Goal: Task Accomplishment & Management: Manage account settings

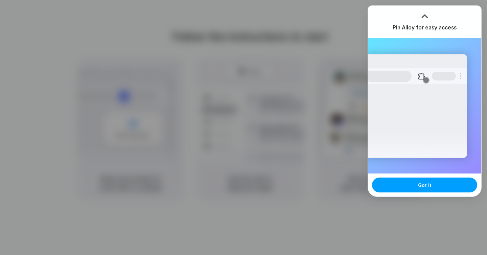
click at [411, 183] on button "Got it" at bounding box center [424, 185] width 105 height 15
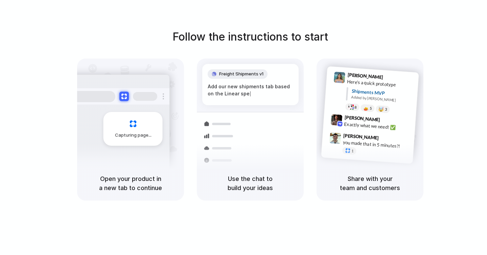
click at [279, 223] on div "Follow the instructions to start Capturing page Open your product in a new tab …" at bounding box center [250, 134] width 501 height 269
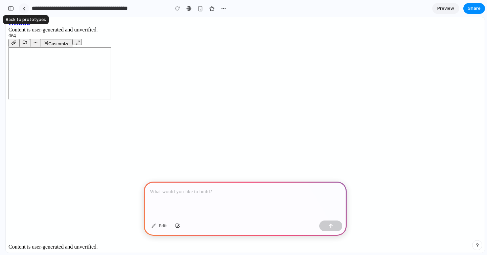
click at [24, 9] on div at bounding box center [24, 9] width 3 height 4
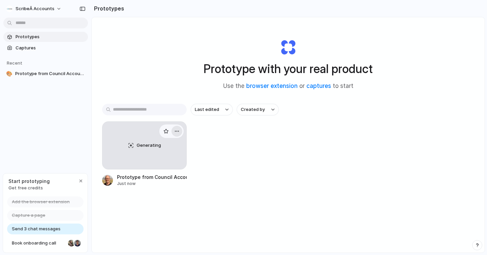
click at [176, 132] on div "button" at bounding box center [176, 131] width 5 height 5
click at [161, 178] on li "Delete" at bounding box center [158, 179] width 48 height 11
